Goal: Information Seeking & Learning: Understand process/instructions

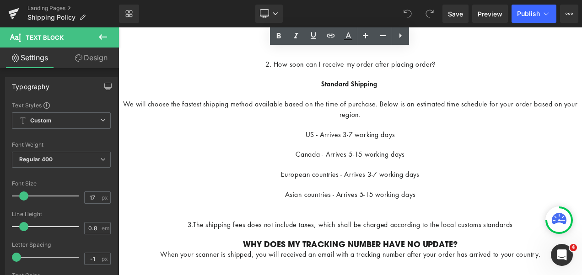
scroll to position [91, 0]
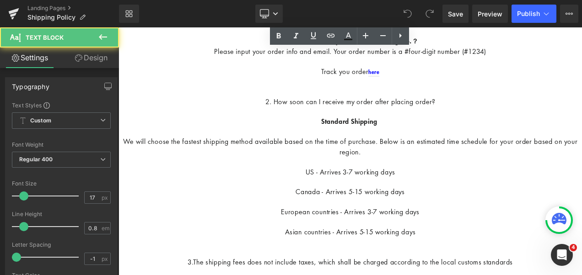
click at [524, 115] on p "2. How soon can I receive my order after placing order?" at bounding box center [394, 109] width 553 height 25
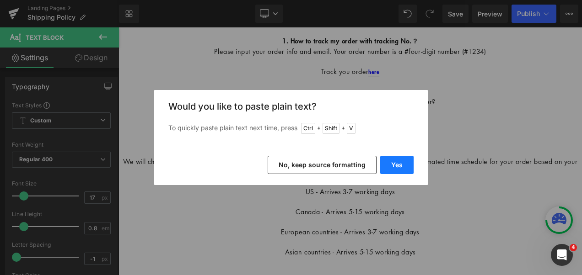
click at [400, 162] on button "Yes" at bounding box center [396, 165] width 33 height 18
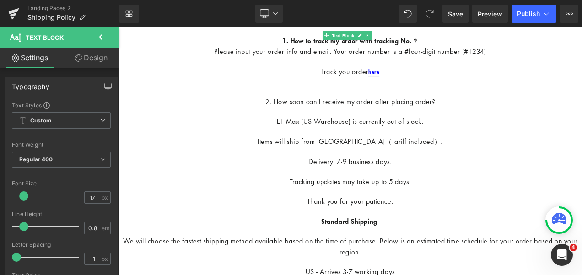
click at [480, 239] on p "Thank you for your patience." at bounding box center [394, 235] width 553 height 12
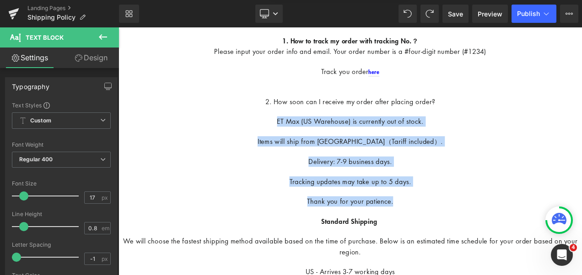
drag, startPoint x: 296, startPoint y: 140, endPoint x: 457, endPoint y: 236, distance: 187.7
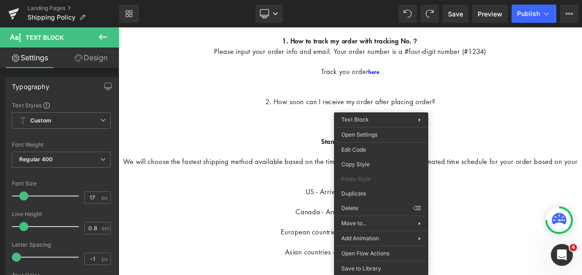
click at [368, 101] on p "2. How soon can I receive my order after placing order?" at bounding box center [394, 109] width 553 height 25
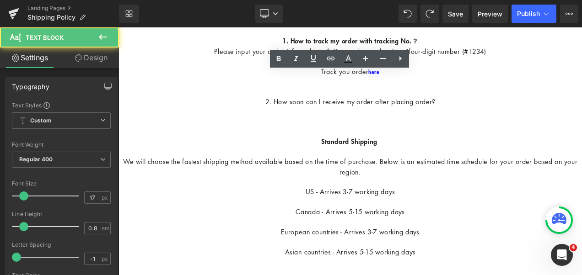
click at [367, 138] on p at bounding box center [394, 140] width 553 height 12
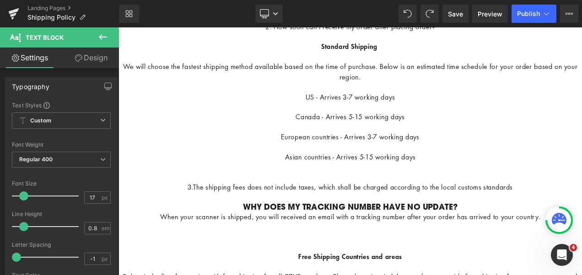
scroll to position [183, 0]
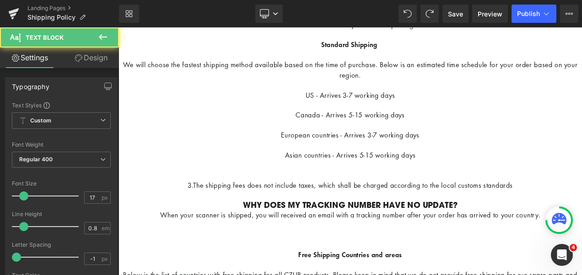
click at [328, 274] on p at bounding box center [394, 275] width 553 height 12
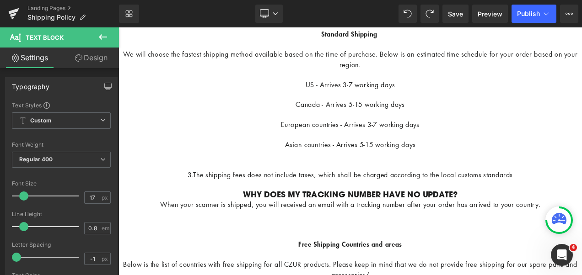
scroll to position [229, 0]
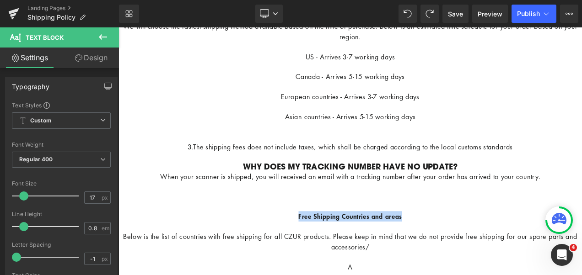
drag, startPoint x: 322, startPoint y: 253, endPoint x: 486, endPoint y: 257, distance: 163.8
click at [486, 257] on p "Free Shipping Countries and areas" at bounding box center [394, 253] width 553 height 12
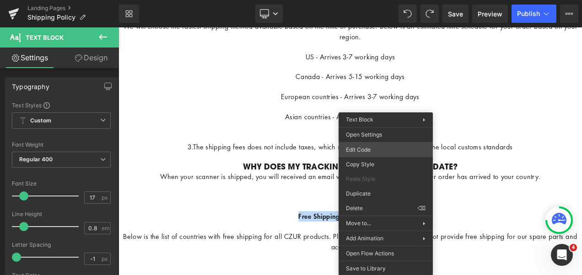
copy strong "Free Shipping Countries and areas"
click at [269, 235] on p at bounding box center [394, 230] width 553 height 12
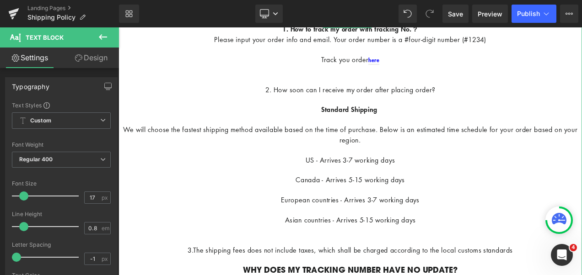
scroll to position [91, 0]
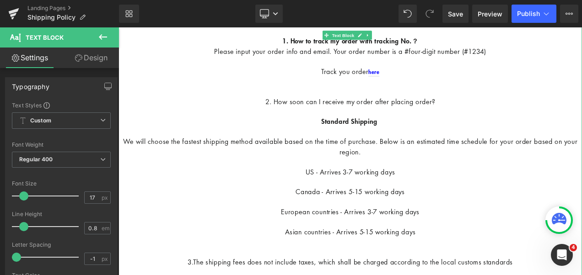
click at [386, 101] on p "2. How soon can I receive my order after placing order?" at bounding box center [394, 109] width 553 height 25
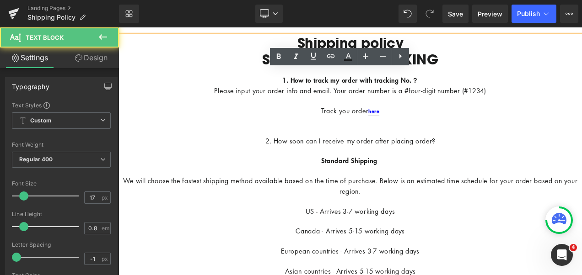
scroll to position [0, 0]
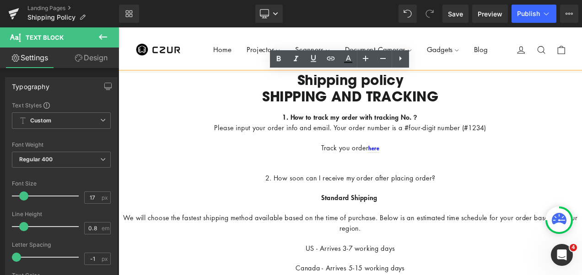
click at [471, 227] on p "Standard Shipping" at bounding box center [394, 231] width 553 height 12
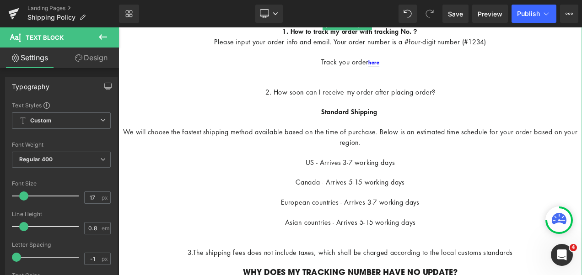
scroll to position [91, 0]
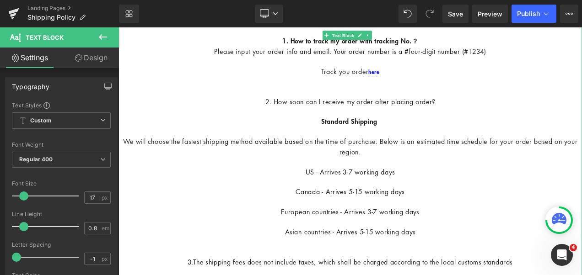
click at [521, 118] on p "2. How soon can I receive my order after placing order?" at bounding box center [394, 109] width 553 height 25
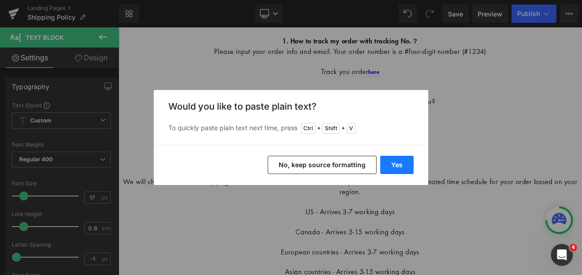
click at [396, 160] on button "Yes" at bounding box center [396, 165] width 33 height 18
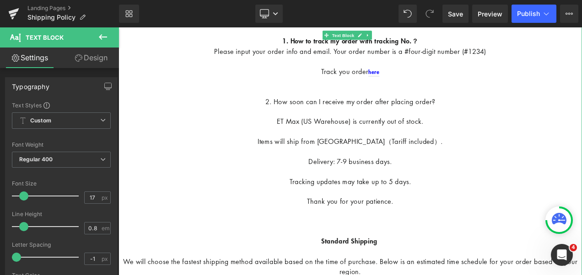
click at [376, 262] on p at bounding box center [394, 259] width 553 height 12
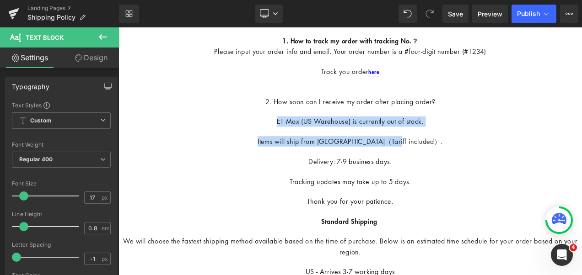
drag, startPoint x: 297, startPoint y: 141, endPoint x: 477, endPoint y: 158, distance: 180.1
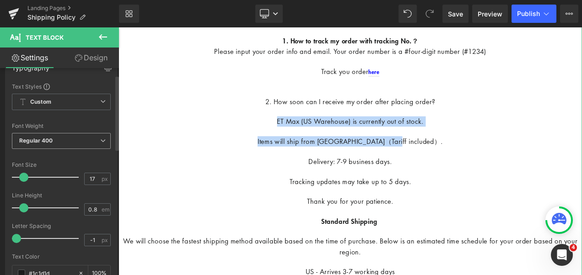
scroll to position [0, 0]
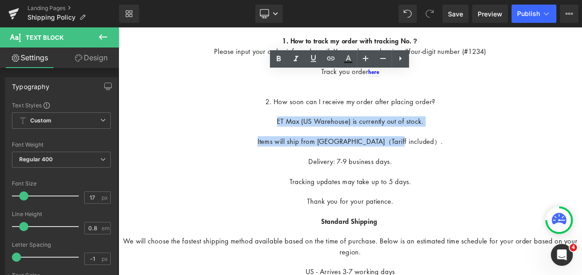
drag, startPoint x: 296, startPoint y: 138, endPoint x: 484, endPoint y: 163, distance: 190.1
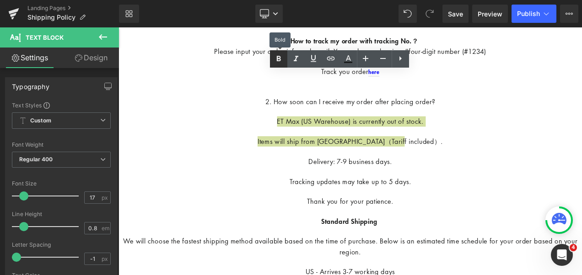
click at [276, 59] on icon at bounding box center [278, 59] width 11 height 11
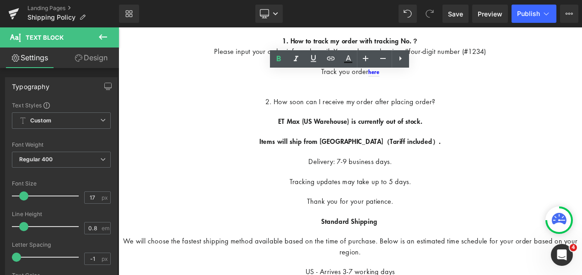
click at [518, 189] on p "Delivery: 7-9 business days." at bounding box center [394, 188] width 553 height 12
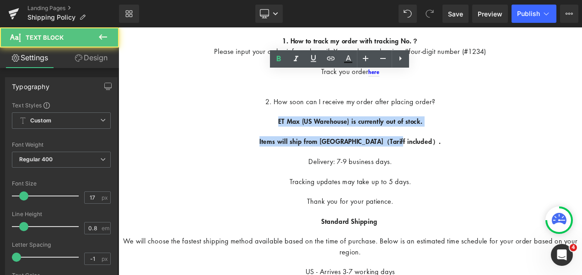
drag, startPoint x: 290, startPoint y: 139, endPoint x: 495, endPoint y: 165, distance: 207.5
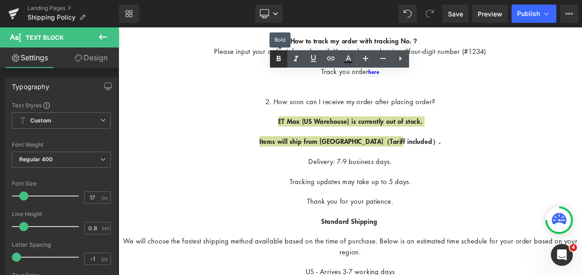
click at [280, 59] on icon at bounding box center [278, 59] width 11 height 11
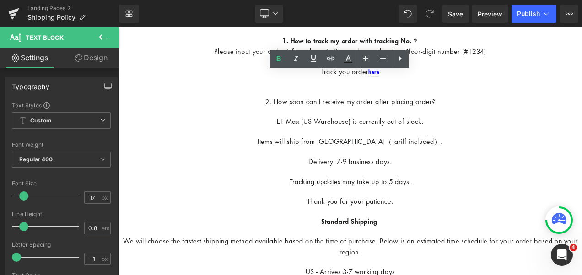
click at [537, 166] on p "Items will ship from [GEOGRAPHIC_DATA]（Tariff included）." at bounding box center [394, 163] width 553 height 12
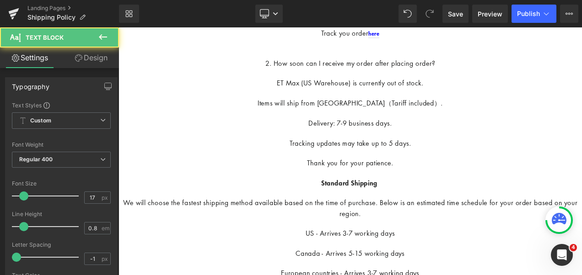
scroll to position [183, 0]
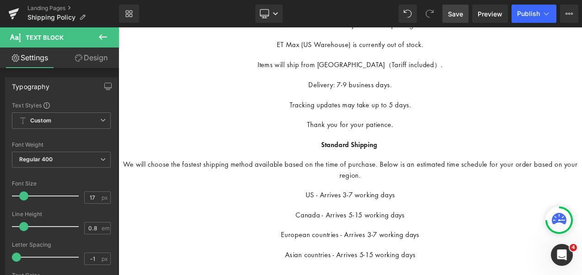
click at [457, 14] on span "Save" at bounding box center [455, 14] width 15 height 10
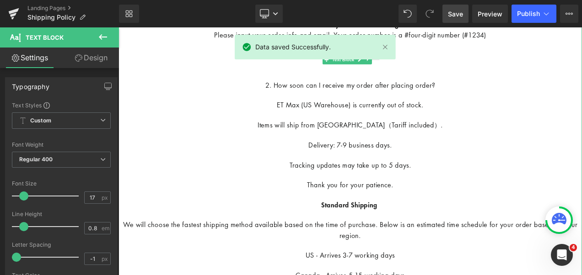
scroll to position [91, 0]
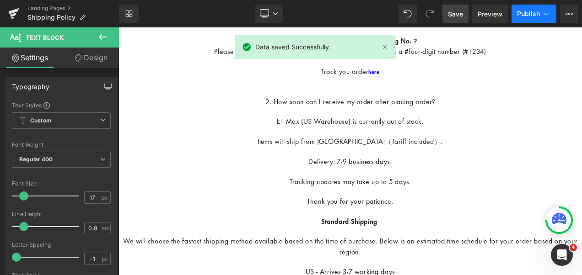
click at [523, 16] on span "Publish" at bounding box center [528, 13] width 23 height 7
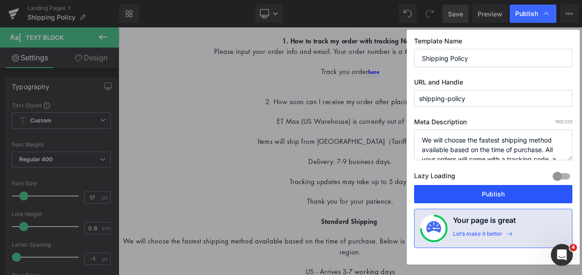
click at [513, 192] on button "Publish" at bounding box center [493, 194] width 158 height 18
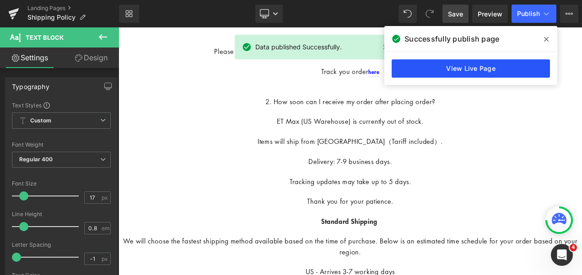
click at [498, 70] on link "View Live Page" at bounding box center [471, 68] width 158 height 18
